Goal: Find specific page/section: Find specific page/section

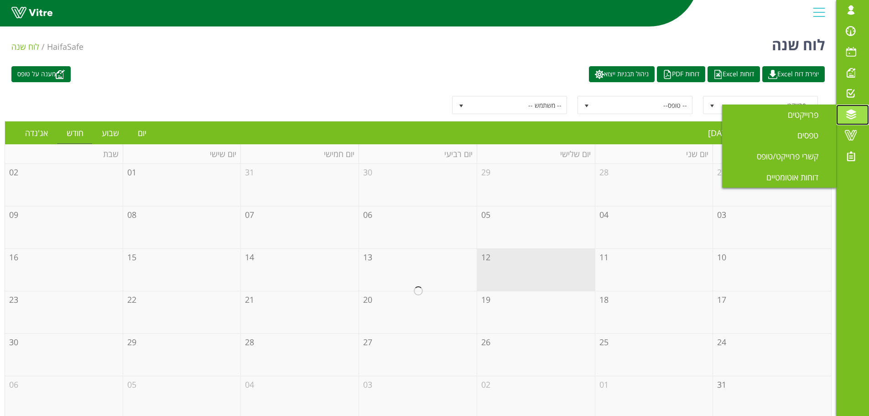
click at [854, 115] on span at bounding box center [851, 114] width 23 height 11
click at [808, 137] on span "טפסים" at bounding box center [814, 135] width 32 height 11
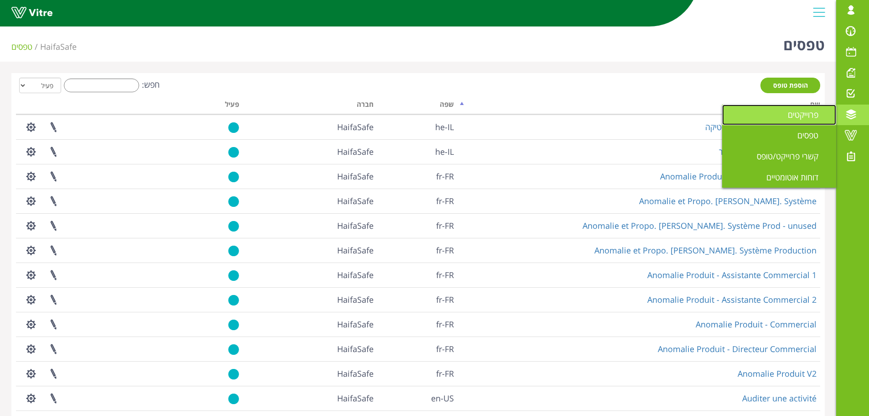
click at [809, 124] on link "פרוייקטים" at bounding box center [779, 114] width 114 height 21
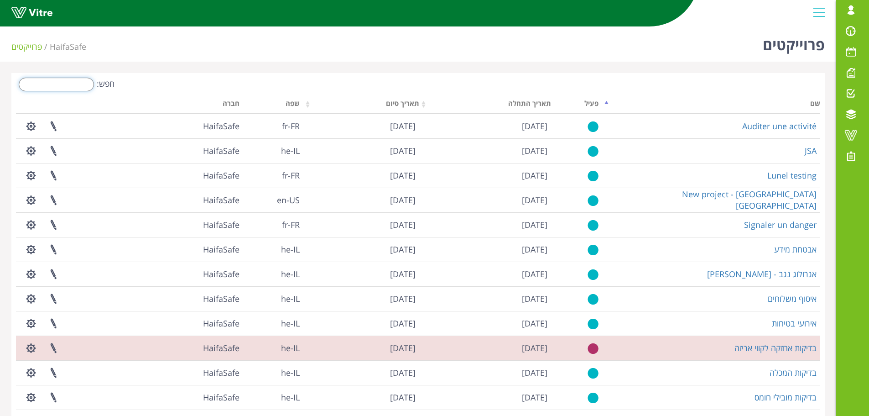
click at [79, 87] on input "חפש:" at bounding box center [56, 85] width 75 height 14
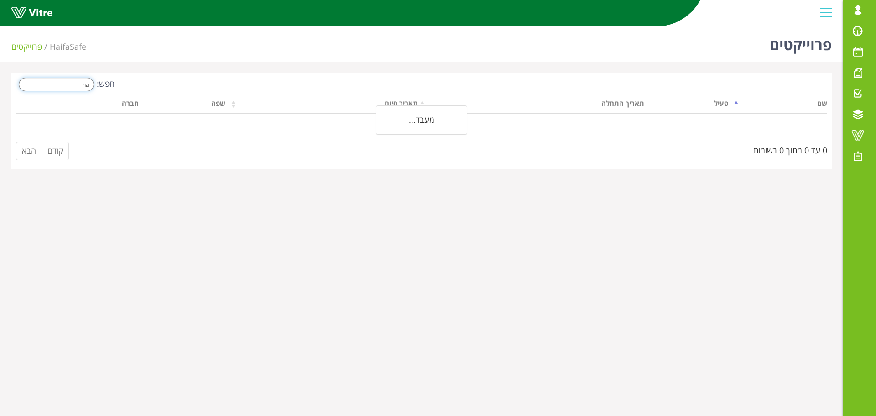
type input "n"
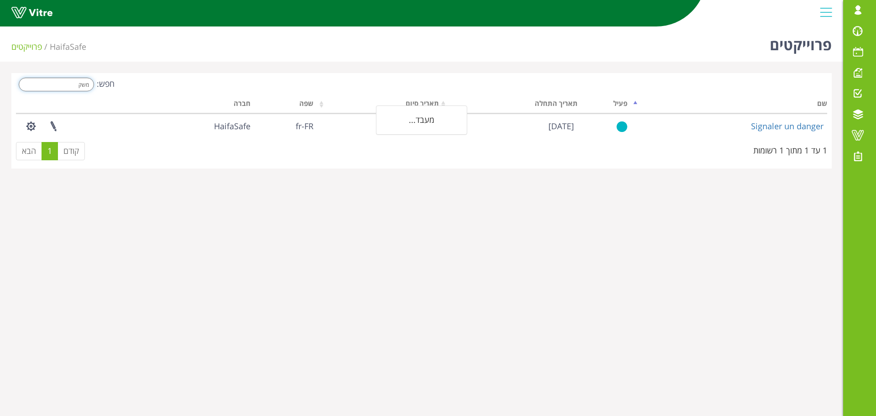
type input "משק"
click at [340, 180] on html "Guy.Yaish@haifa-group.com התראות והודעות לוח בקרה לוח שנה מענה על טופס משימות מ…" at bounding box center [438, 90] width 876 height 180
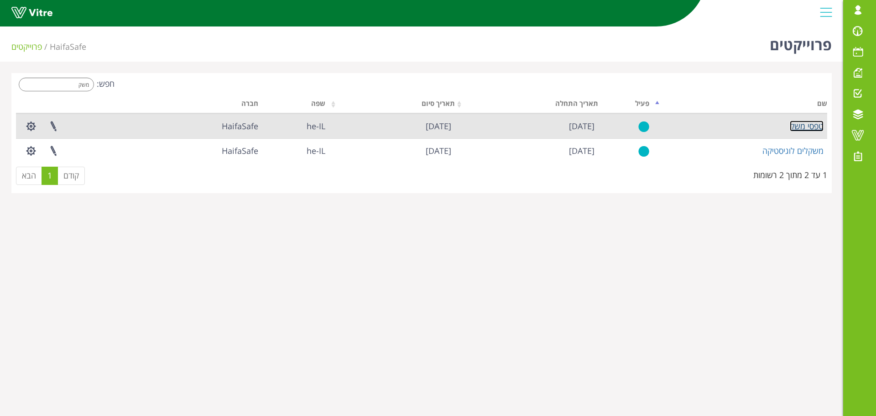
click at [797, 127] on link "טפסי משק" at bounding box center [807, 125] width 34 height 11
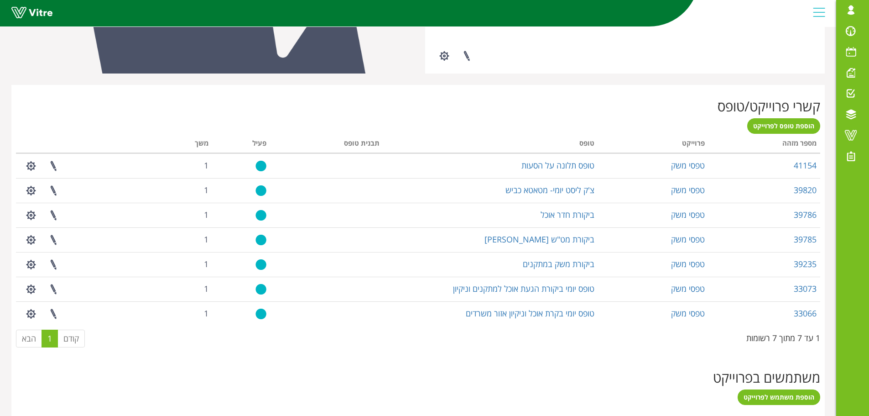
scroll to position [299, 0]
